Goal: Information Seeking & Learning: Learn about a topic

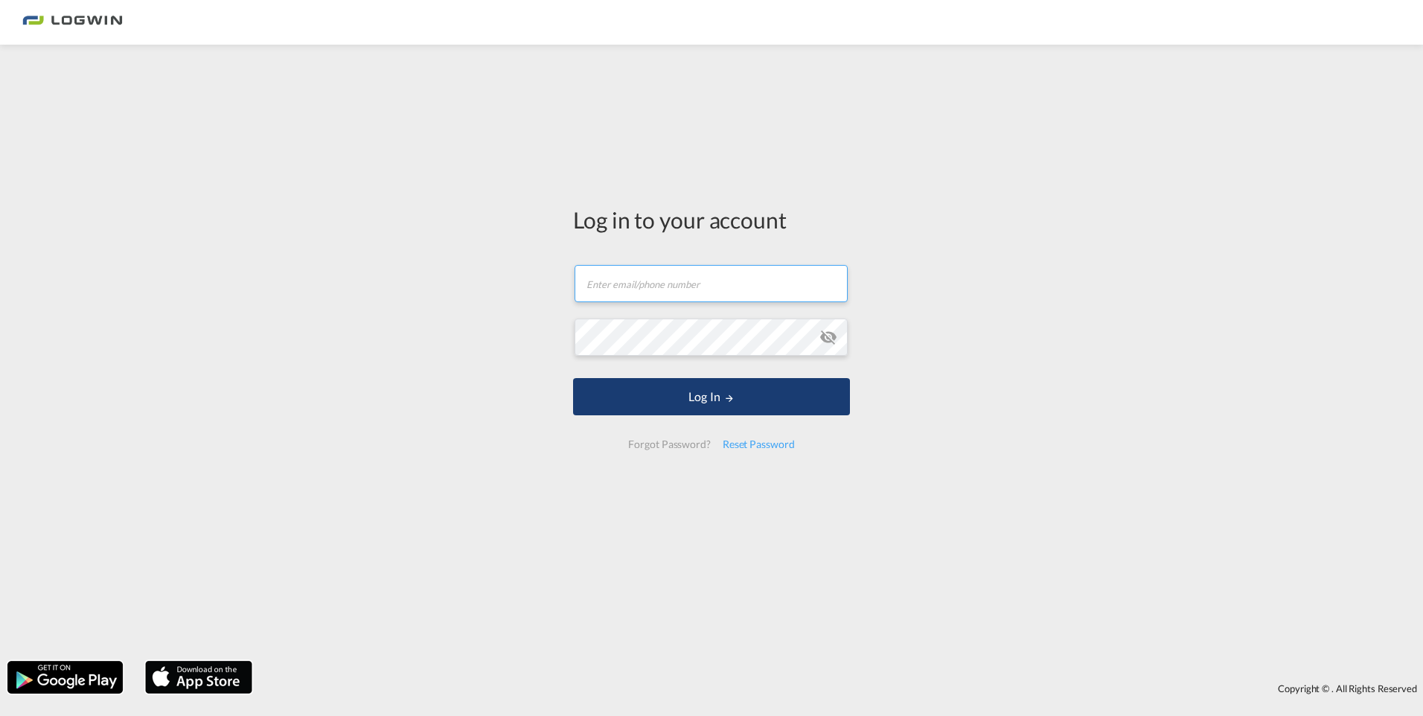
type input "[PERSON_NAME][EMAIL_ADDRESS][PERSON_NAME][DOMAIN_NAME]"
click at [688, 405] on button "Log In" at bounding box center [711, 396] width 277 height 37
